Goal: Entertainment & Leisure: Consume media (video, audio)

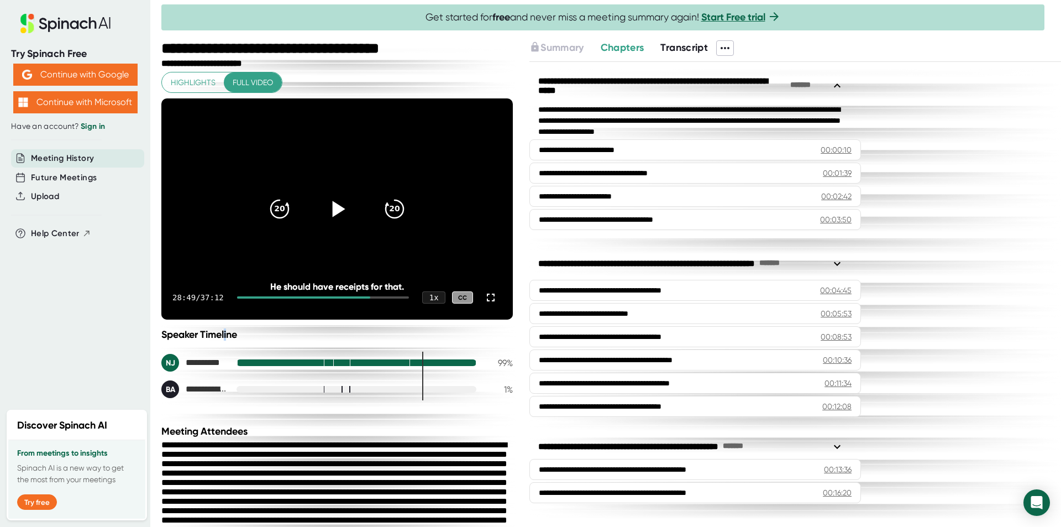
click at [333, 208] on icon at bounding box center [339, 209] width 13 height 16
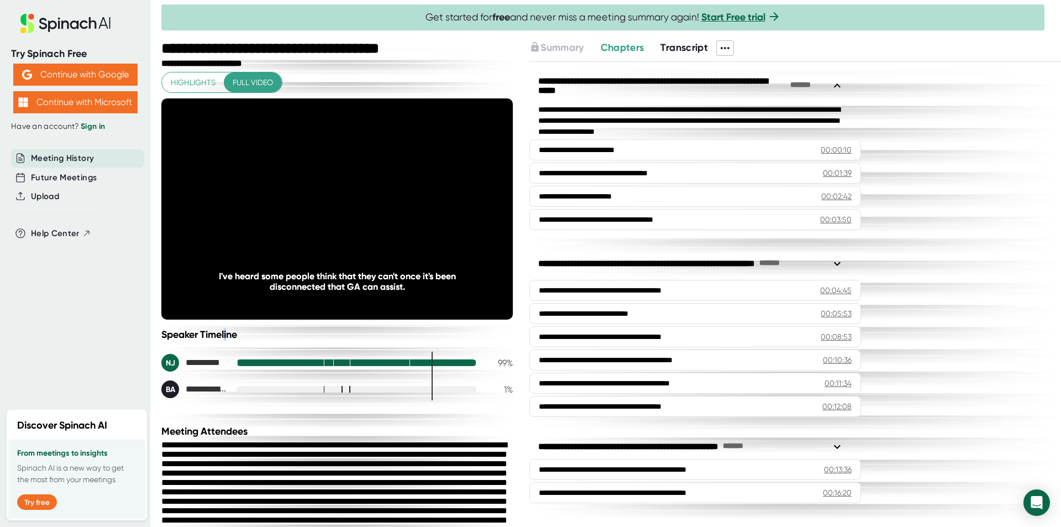
click at [386, 346] on div "**********" at bounding box center [336, 363] width 351 height 70
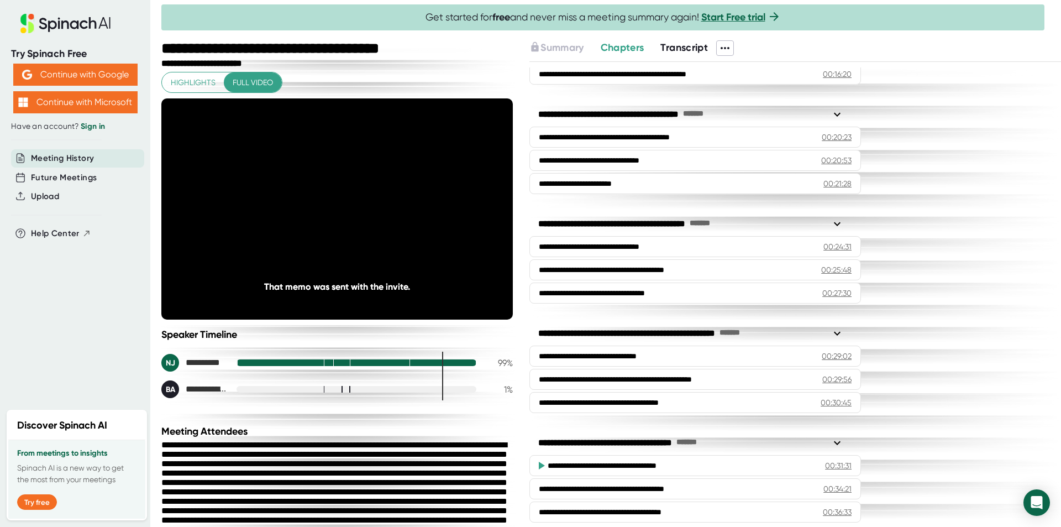
scroll to position [430, 0]
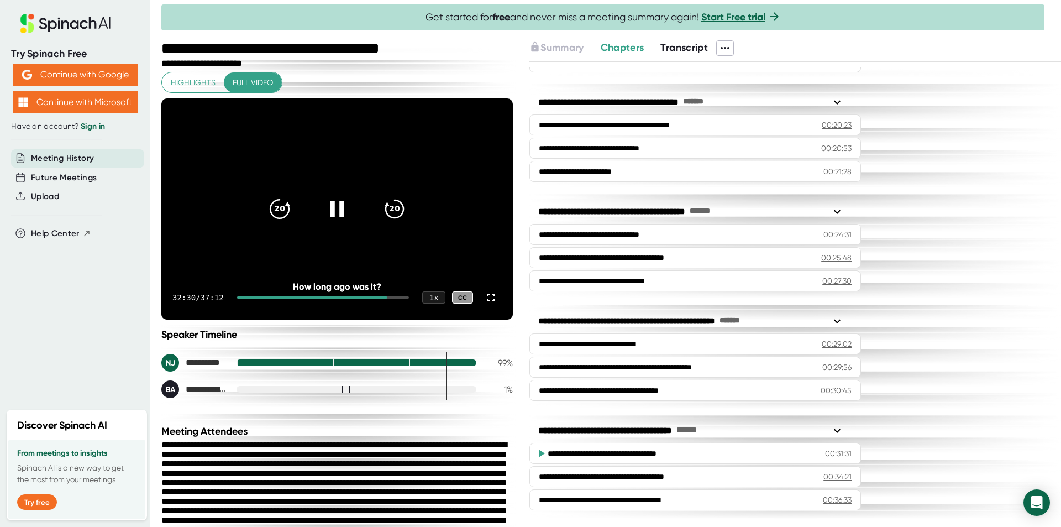
click at [272, 204] on icon "20" at bounding box center [280, 209] width 28 height 28
click at [394, 200] on icon "20" at bounding box center [395, 209] width 28 height 28
click at [281, 202] on icon "20" at bounding box center [280, 209] width 28 height 28
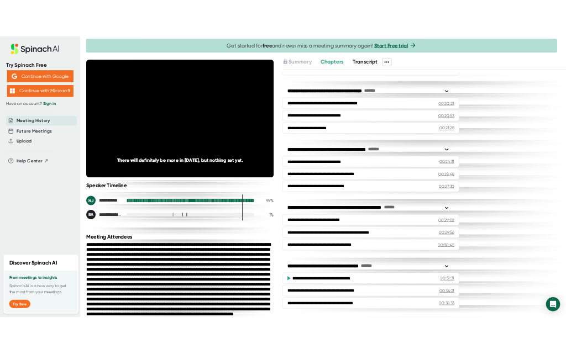
scroll to position [0, 0]
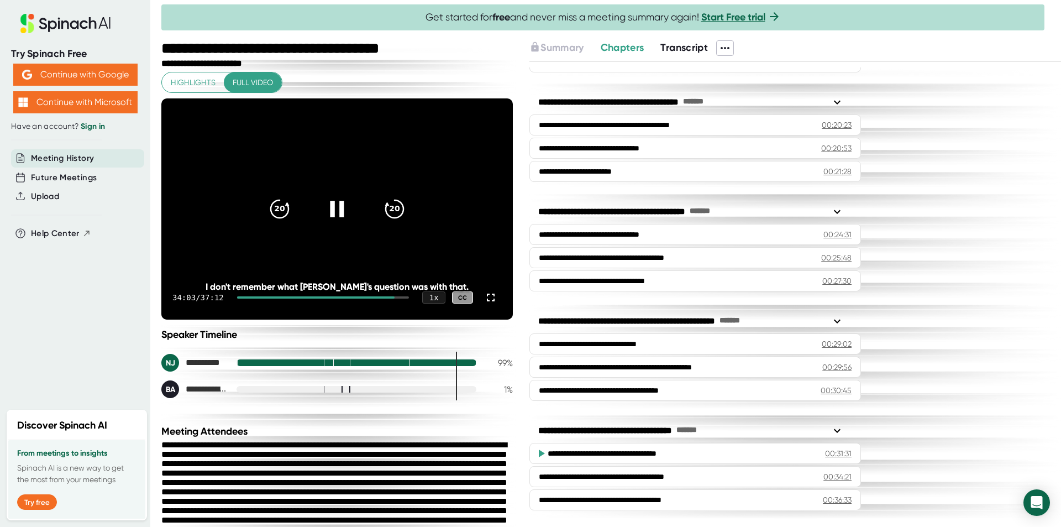
click at [331, 215] on icon at bounding box center [337, 209] width 28 height 28
click at [334, 203] on icon at bounding box center [337, 209] width 28 height 28
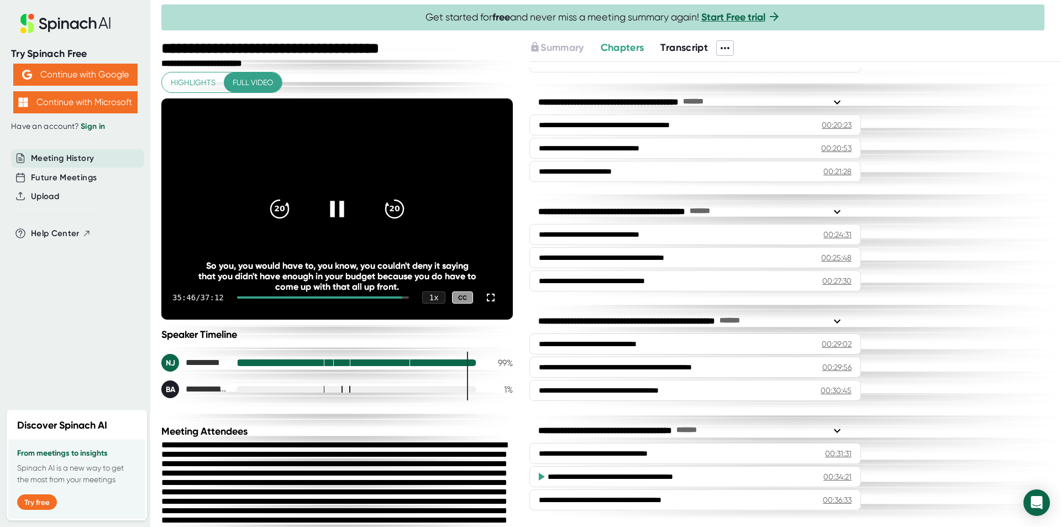
click at [331, 215] on icon at bounding box center [337, 209] width 28 height 28
click at [339, 215] on icon at bounding box center [337, 209] width 28 height 28
